Goal: Check status: Check status

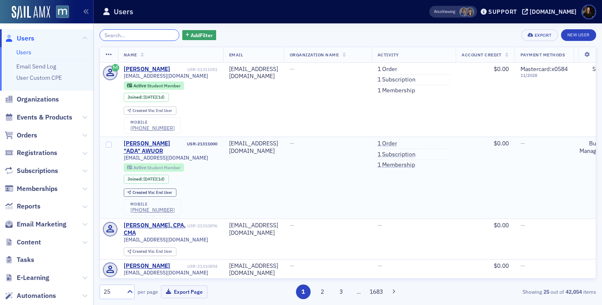
scroll to position [133, 0]
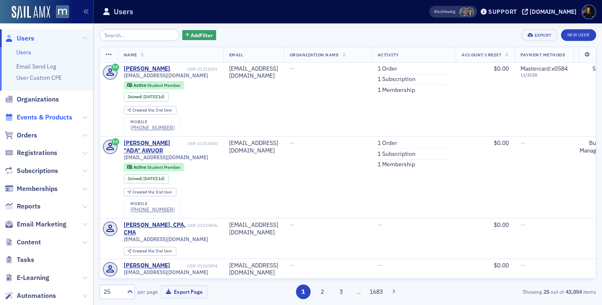
click at [31, 118] on span "Events & Products" at bounding box center [45, 117] width 56 height 9
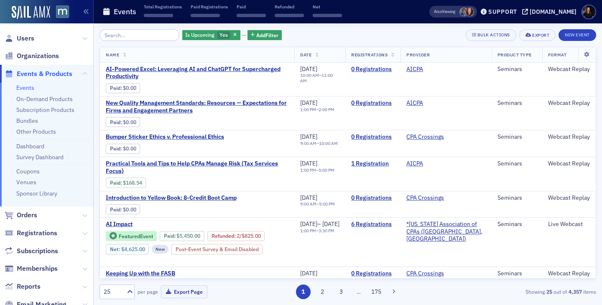
scroll to position [0, 0]
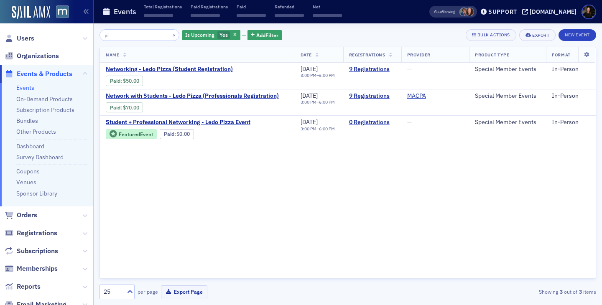
type input "p"
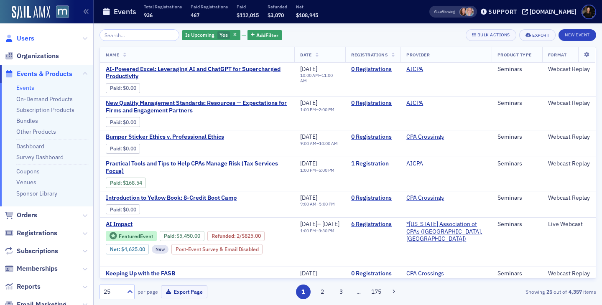
click at [21, 39] on span "Users" at bounding box center [26, 38] width 18 height 9
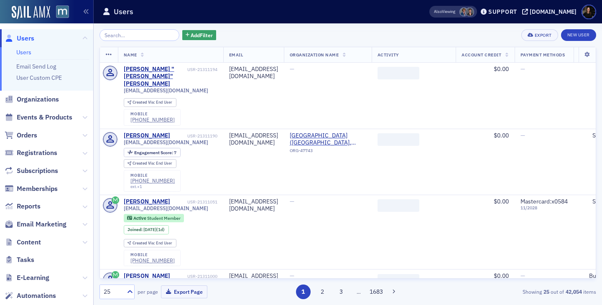
click at [114, 34] on input "search" at bounding box center [140, 35] width 80 height 12
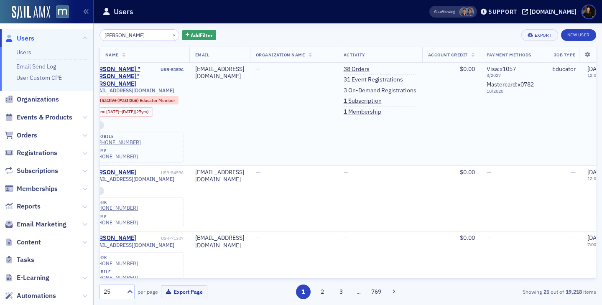
scroll to position [0, 30]
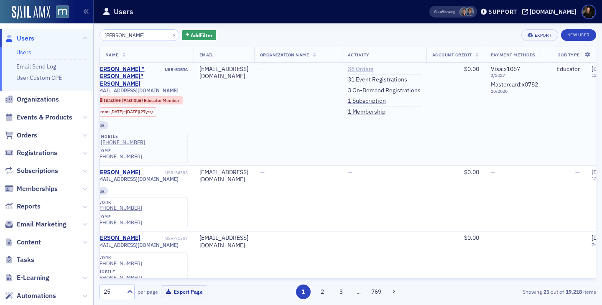
type input "peggy t"
click at [374, 69] on link "38 Orders" at bounding box center [361, 70] width 26 height 8
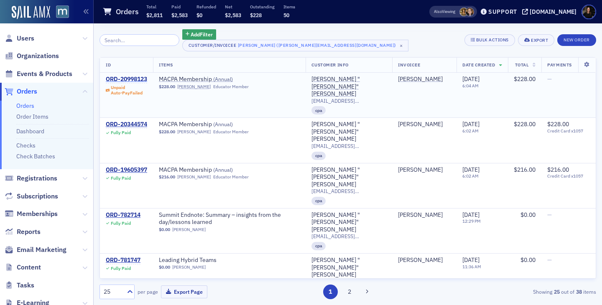
click at [134, 78] on div "ORD-20998123" at bounding box center [126, 80] width 41 height 8
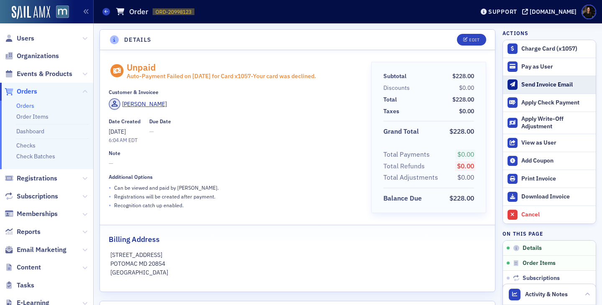
click at [520, 83] on button "Send Invoice Email" at bounding box center [549, 85] width 93 height 18
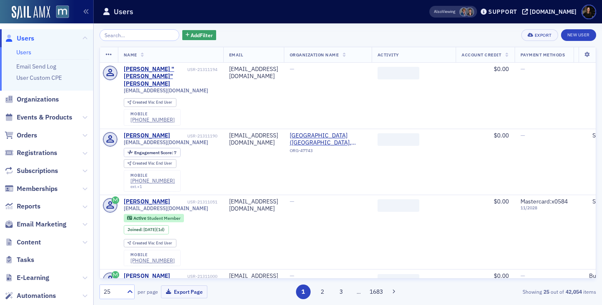
scroll to position [106, 0]
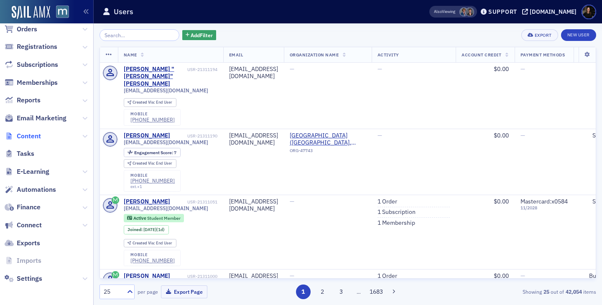
click at [26, 137] on span "Content" at bounding box center [29, 136] width 24 height 9
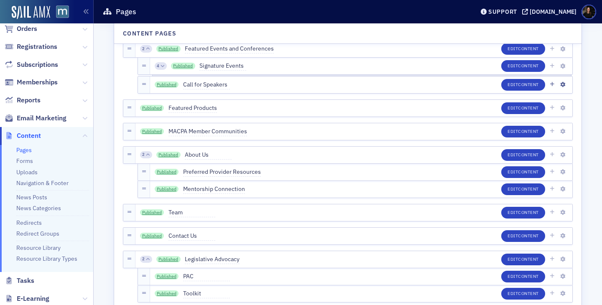
scroll to position [53, 0]
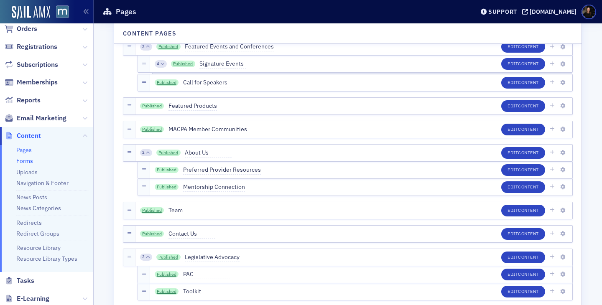
click at [19, 163] on link "Forms" at bounding box center [24, 161] width 17 height 8
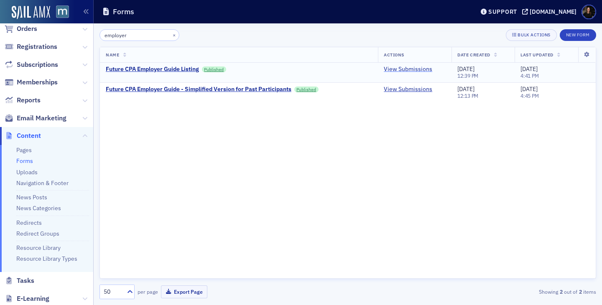
type input "employer"
click at [396, 69] on link "View Submissions" at bounding box center [408, 70] width 49 height 8
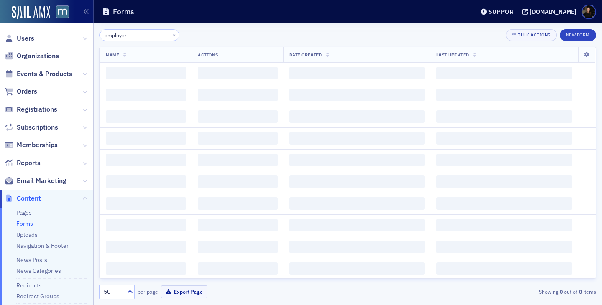
scroll to position [63, 0]
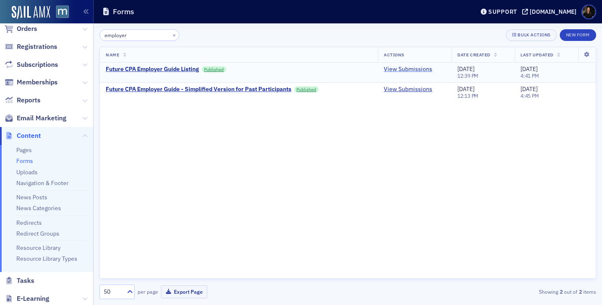
click at [396, 68] on link "View Submissions" at bounding box center [408, 70] width 49 height 8
click at [398, 89] on link "View Submissions" at bounding box center [408, 90] width 49 height 8
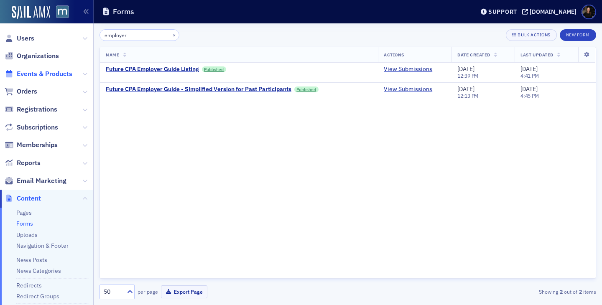
click at [32, 73] on span "Events & Products" at bounding box center [45, 73] width 56 height 9
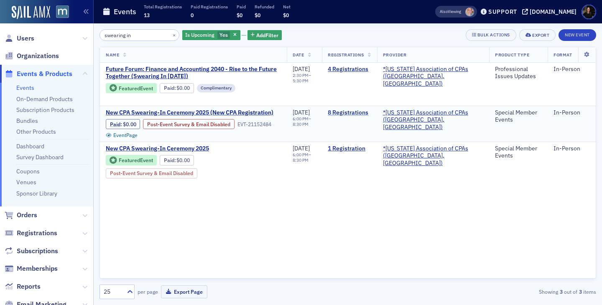
type input "swearing in"
click at [362, 113] on link "8 Registrations" at bounding box center [349, 113] width 43 height 8
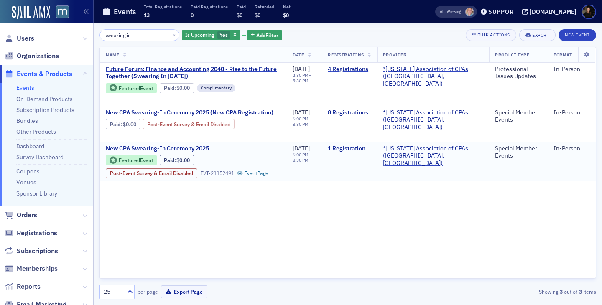
click at [366, 147] on link "1 Registration" at bounding box center [349, 149] width 43 height 8
click at [360, 150] on link "1 Registration" at bounding box center [349, 149] width 43 height 8
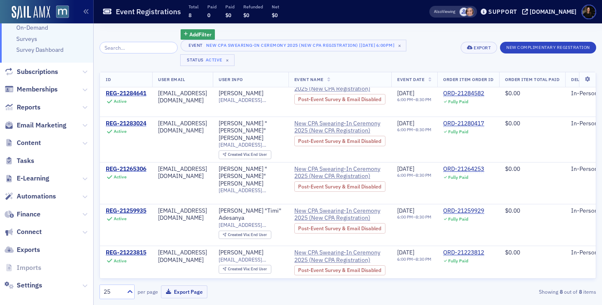
scroll to position [125, 0]
